Goal: Information Seeking & Learning: Learn about a topic

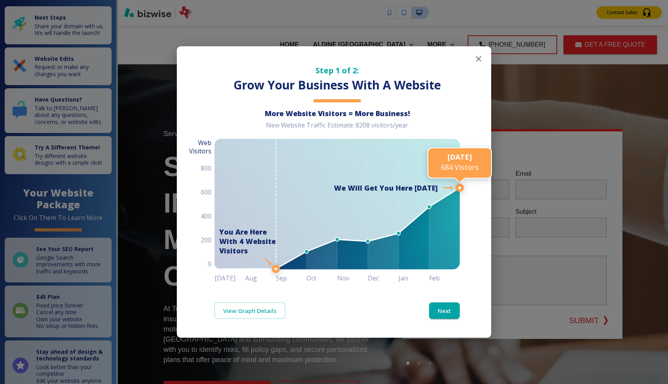
click at [479, 56] on icon "button" at bounding box center [478, 58] width 9 height 9
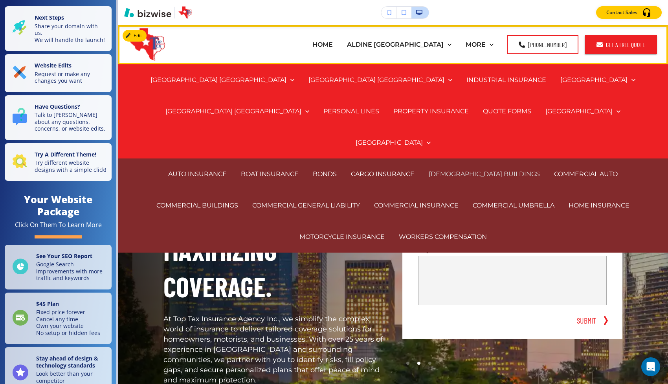
click at [430, 170] on p "[DEMOGRAPHIC_DATA] BUILDINGS" at bounding box center [483, 174] width 111 height 9
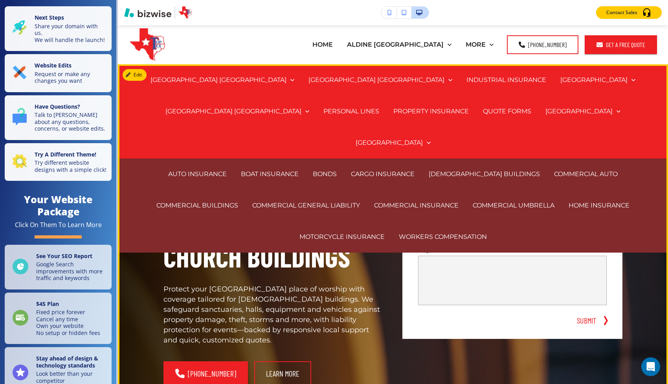
click at [339, 240] on h1 "West University Place's Trusted Insurance for Church Buildings" at bounding box center [273, 202] width 220 height 146
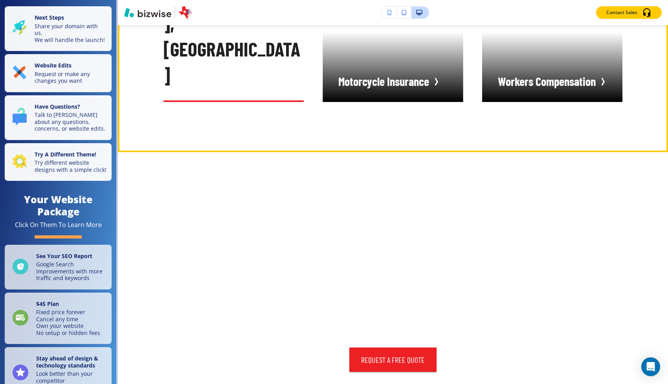
scroll to position [1569, 0]
